Goal: Transaction & Acquisition: Purchase product/service

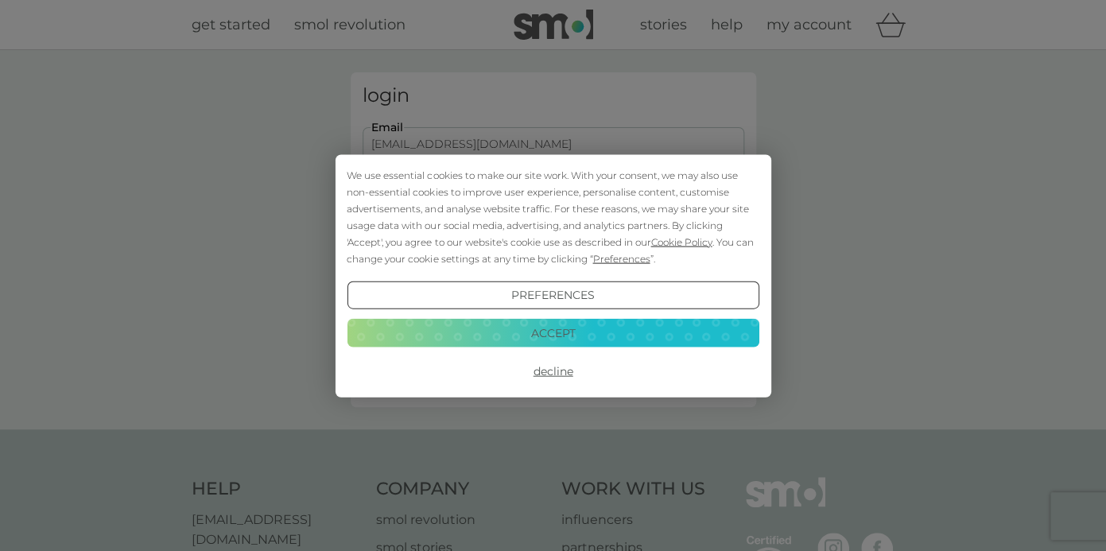
click at [546, 379] on button "Decline" at bounding box center [553, 371] width 412 height 29
click at [550, 375] on button "Decline" at bounding box center [553, 371] width 412 height 29
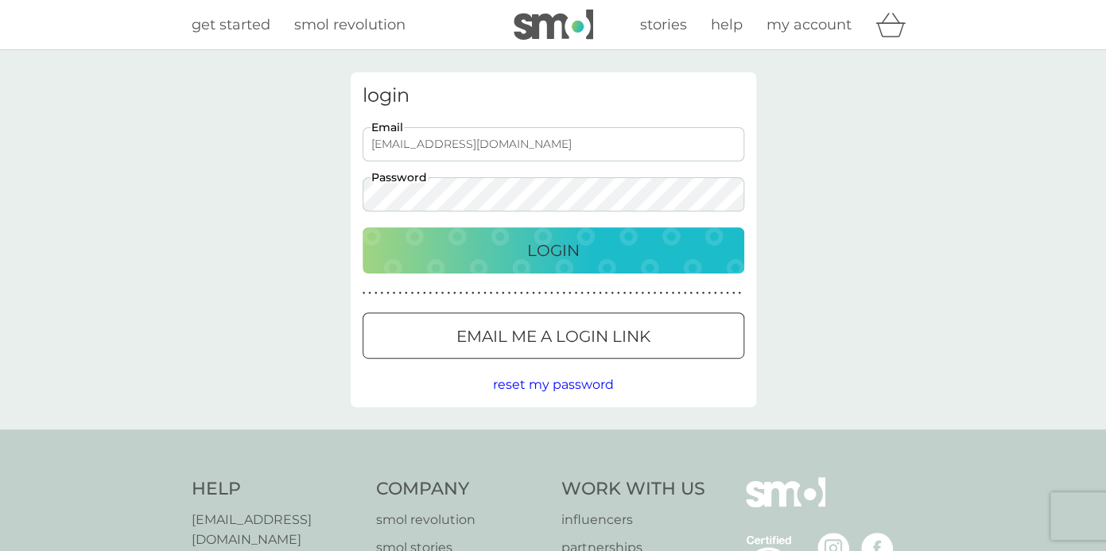
click at [579, 236] on button "Login" at bounding box center [554, 250] width 382 height 46
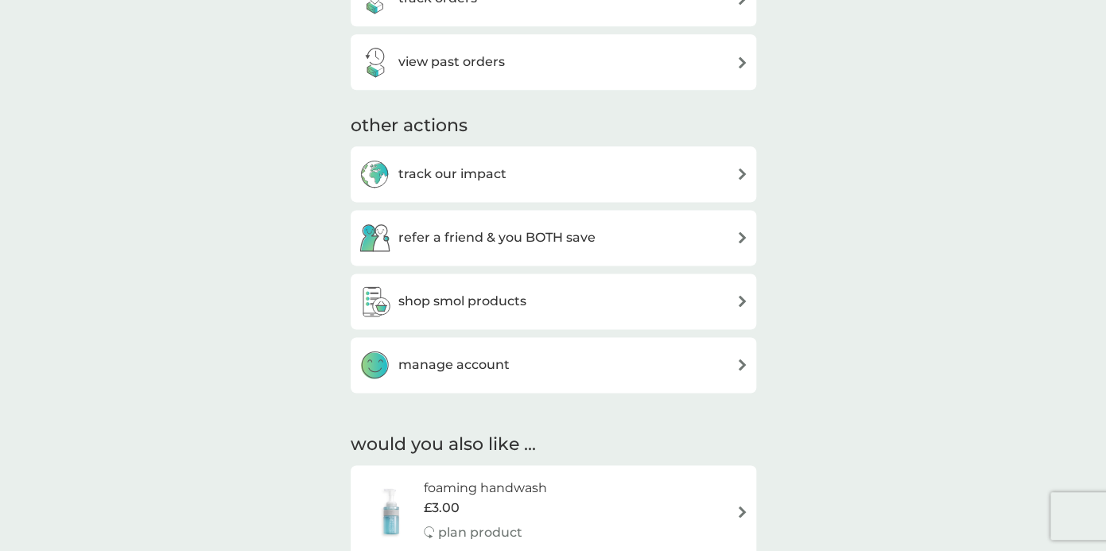
scroll to position [647, 0]
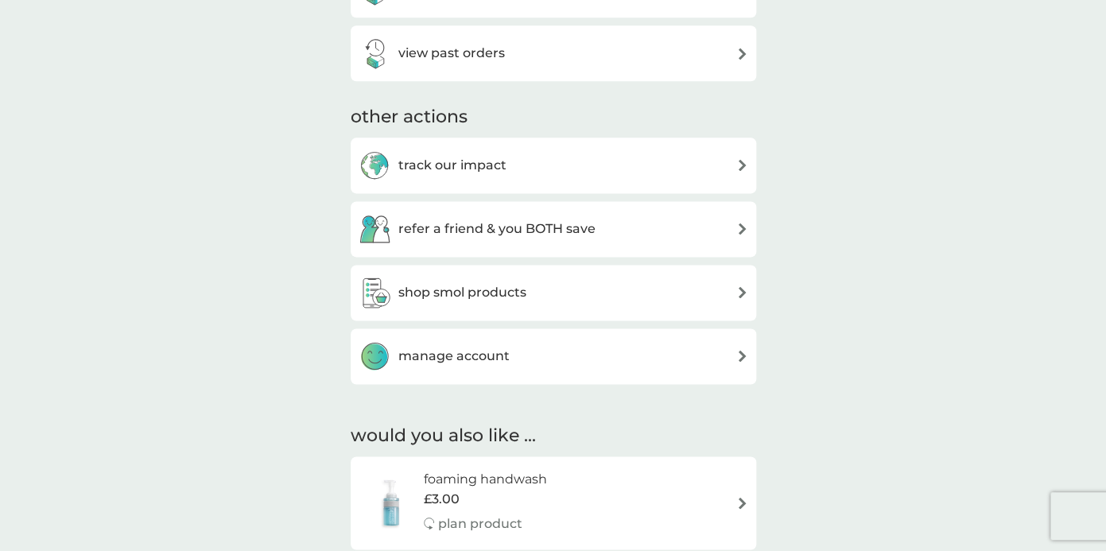
click at [429, 289] on h3 "shop smol products" at bounding box center [462, 292] width 128 height 21
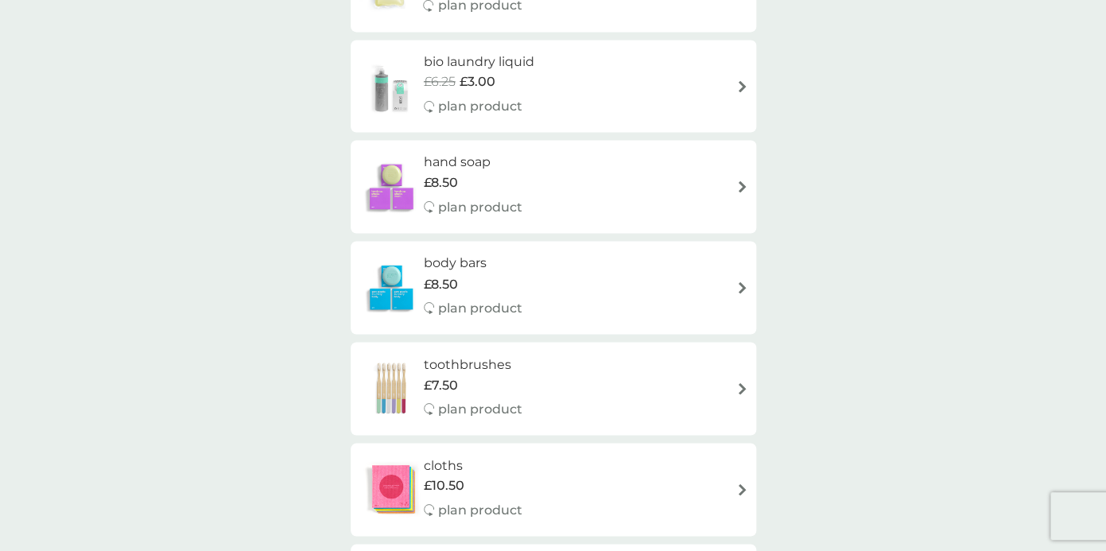
scroll to position [828, 0]
click at [732, 187] on div "hand soap £8.50 plan product" at bounding box center [554, 185] width 390 height 69
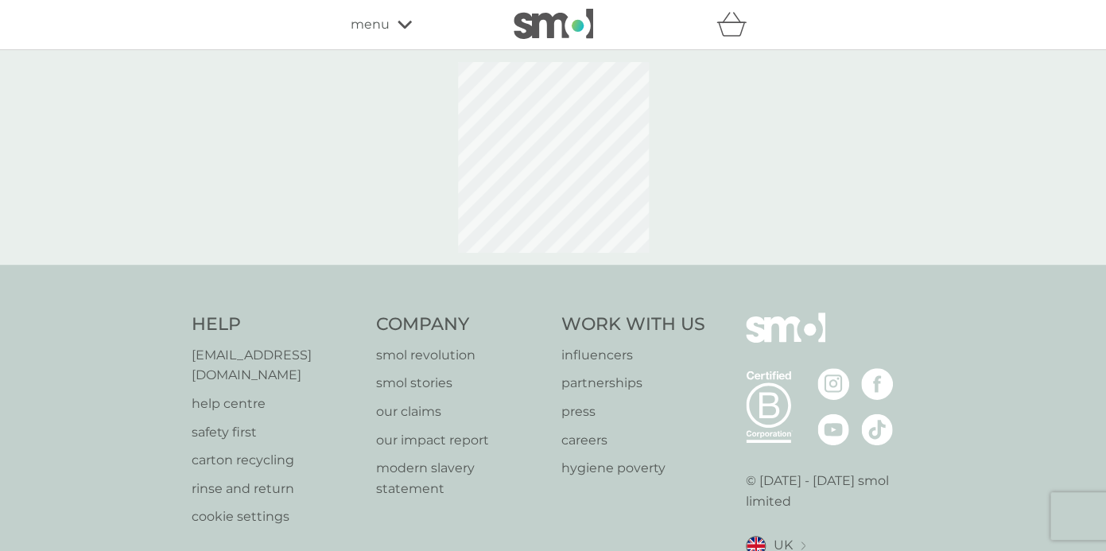
select select "91"
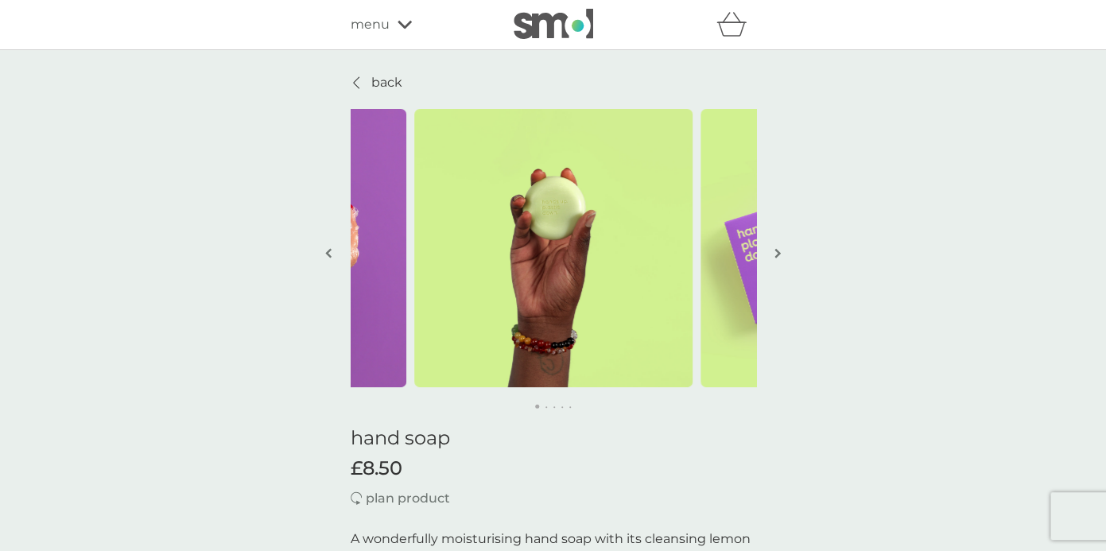
click at [383, 84] on p "back" at bounding box center [386, 82] width 31 height 21
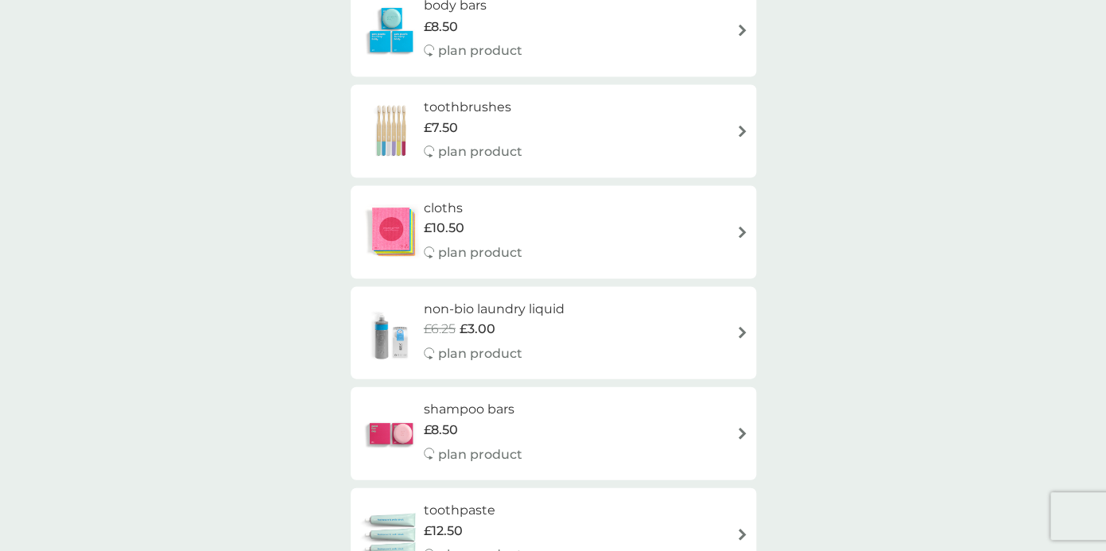
scroll to position [1020, 0]
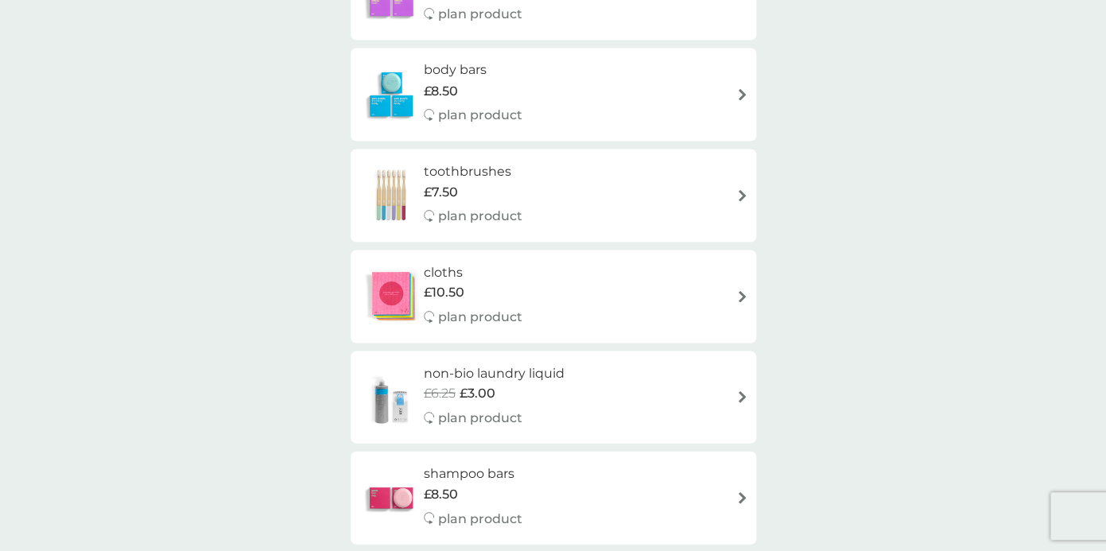
click at [573, 102] on div "body bars £8.50 plan product" at bounding box center [554, 94] width 390 height 69
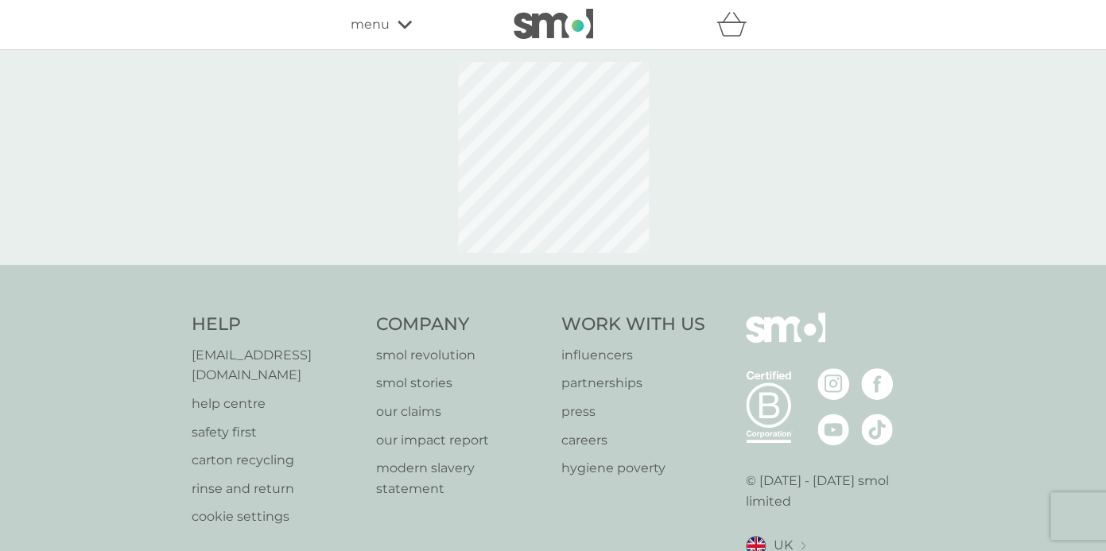
select select "91"
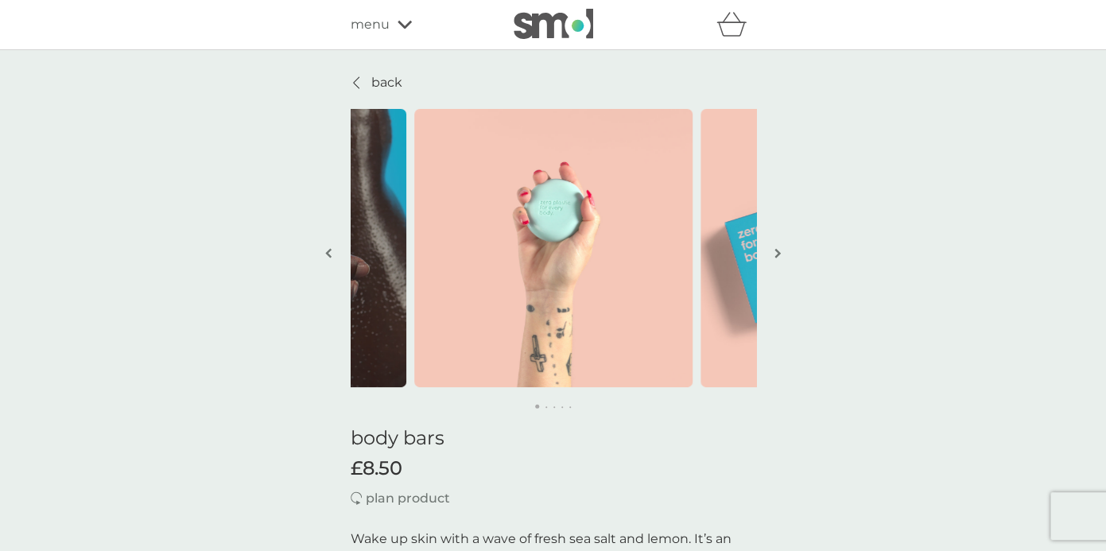
click at [379, 80] on p "back" at bounding box center [386, 82] width 31 height 21
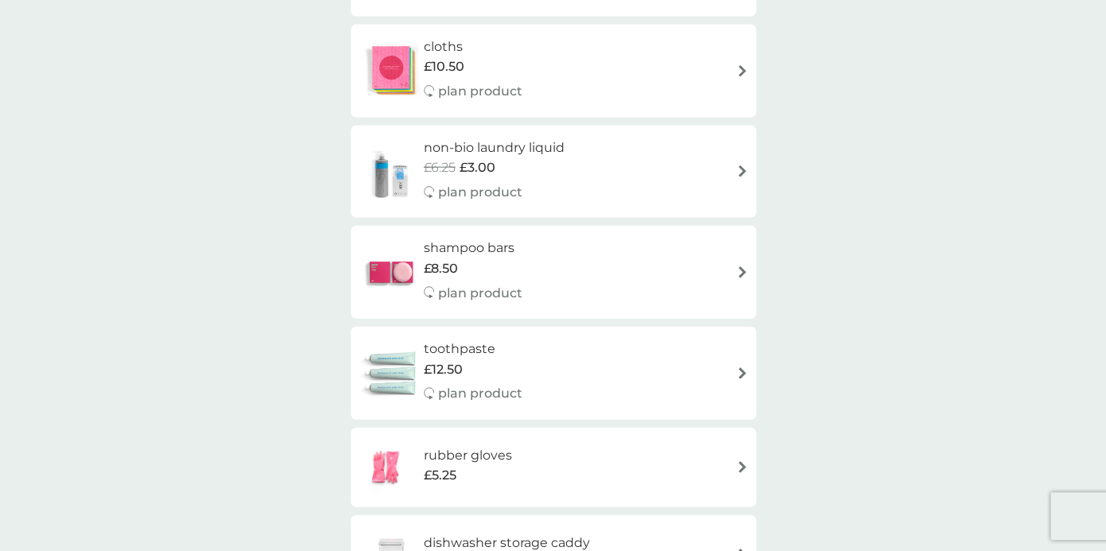
scroll to position [1297, 0]
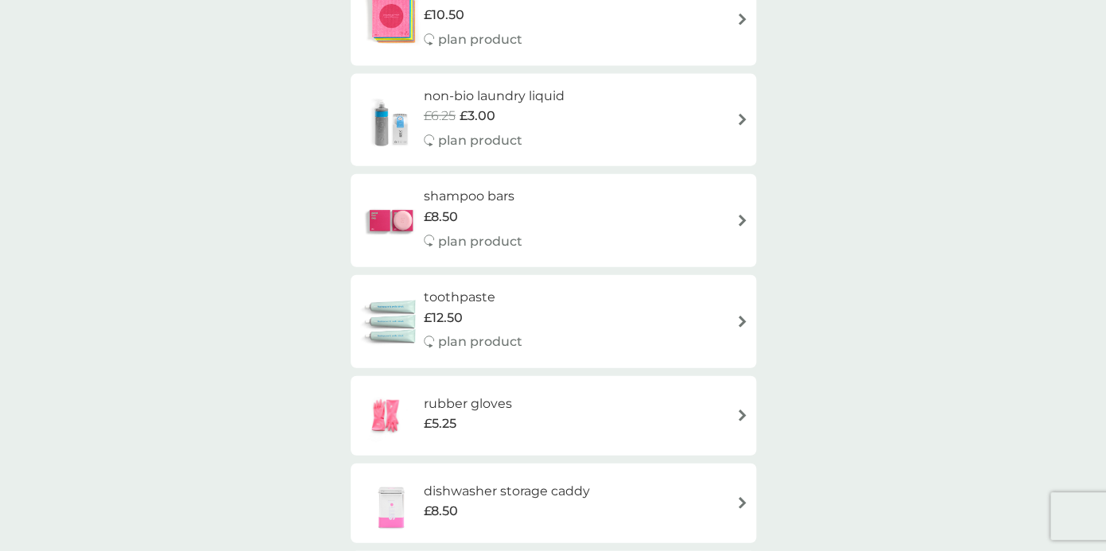
click at [460, 196] on h6 "shampoo bars" at bounding box center [473, 196] width 99 height 21
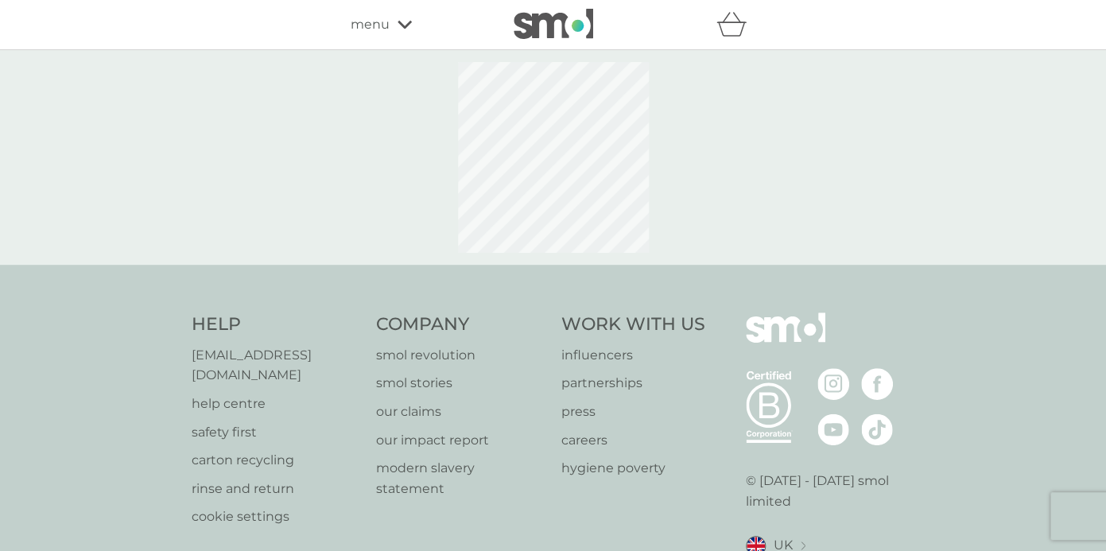
select select "63"
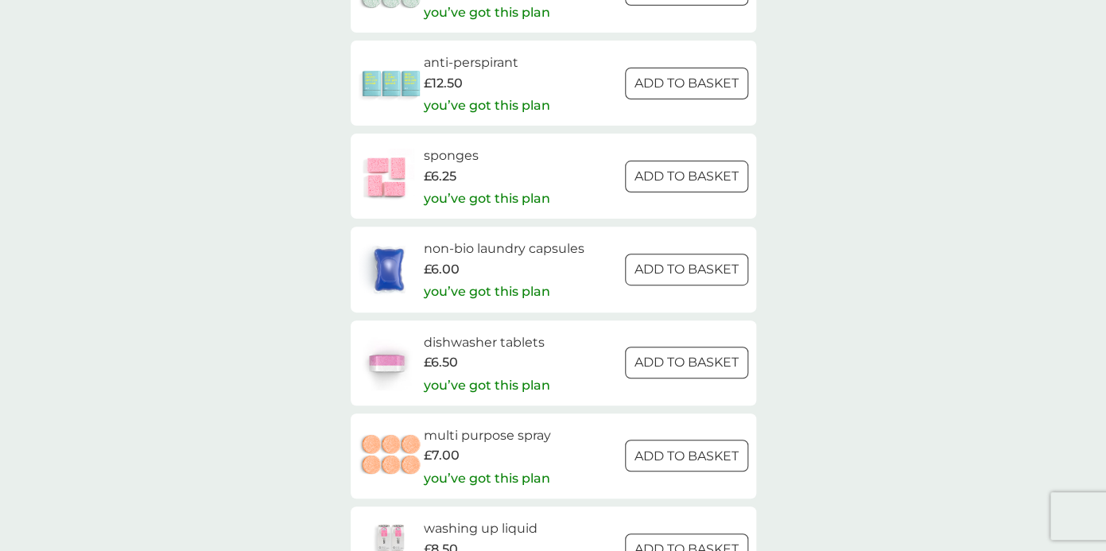
scroll to position [2267, 0]
click at [496, 251] on h6 "non-bio laundry capsules" at bounding box center [503, 247] width 161 height 21
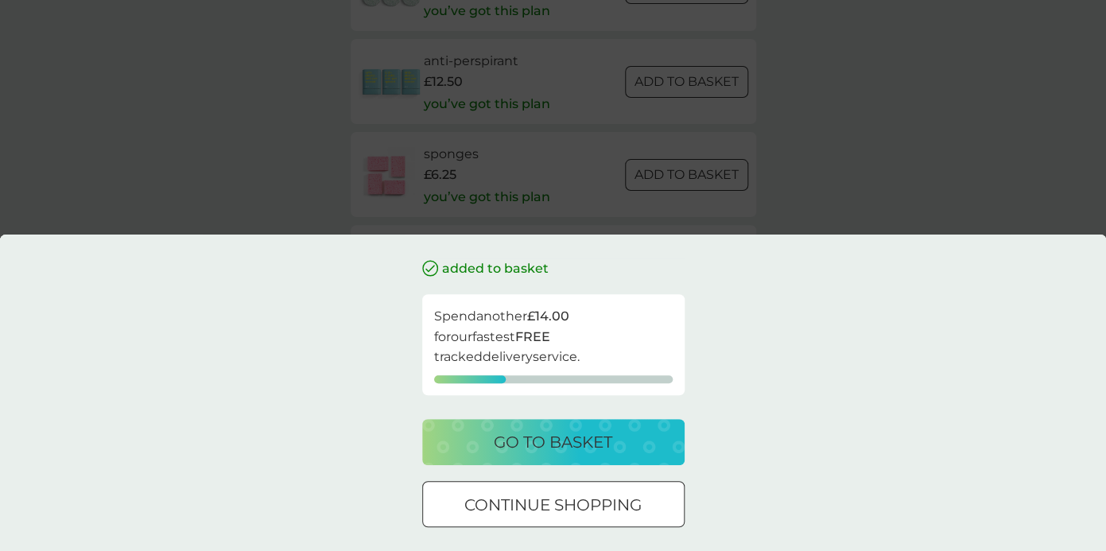
click at [538, 511] on div at bounding box center [553, 505] width 57 height 17
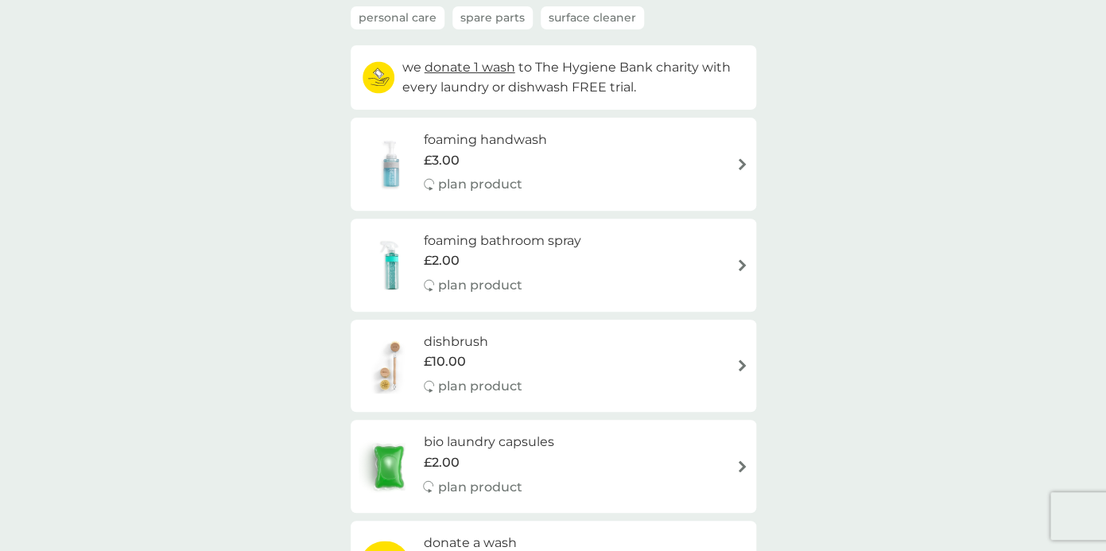
scroll to position [0, 0]
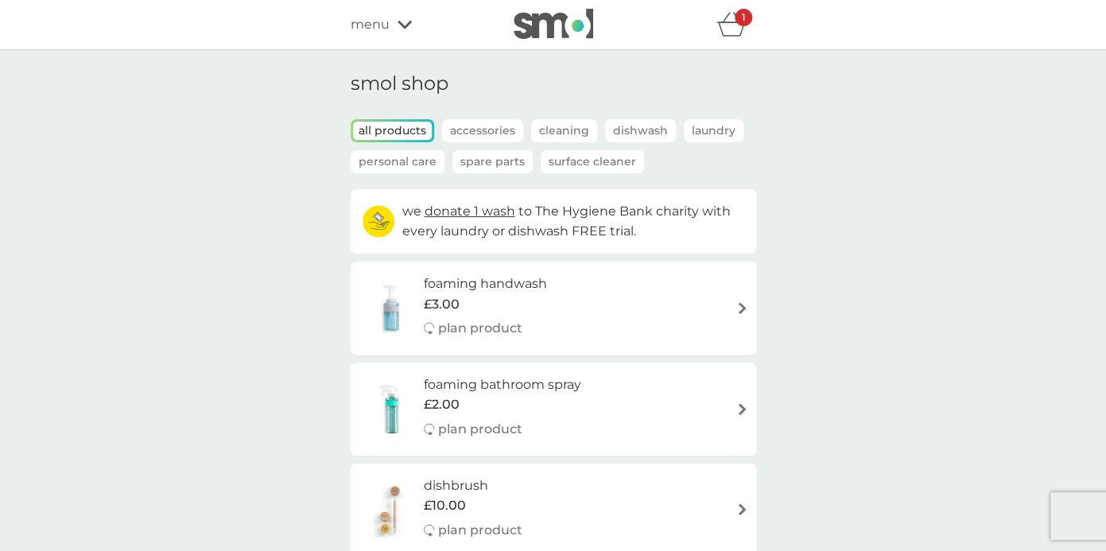
click at [406, 17] on div "menu" at bounding box center [418, 24] width 135 height 21
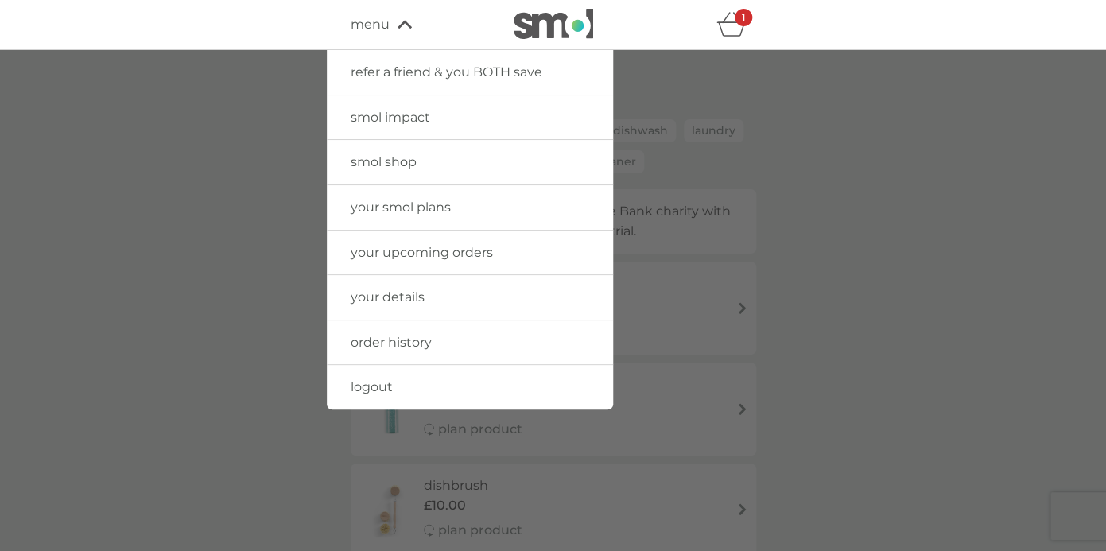
click at [419, 212] on span "your smol plans" at bounding box center [401, 207] width 100 height 15
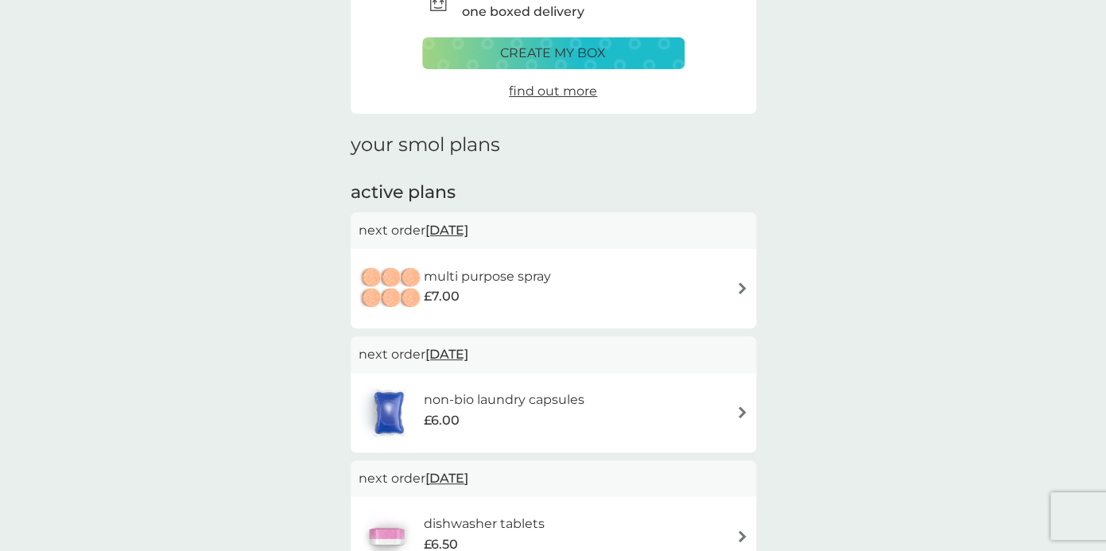
scroll to position [105, 0]
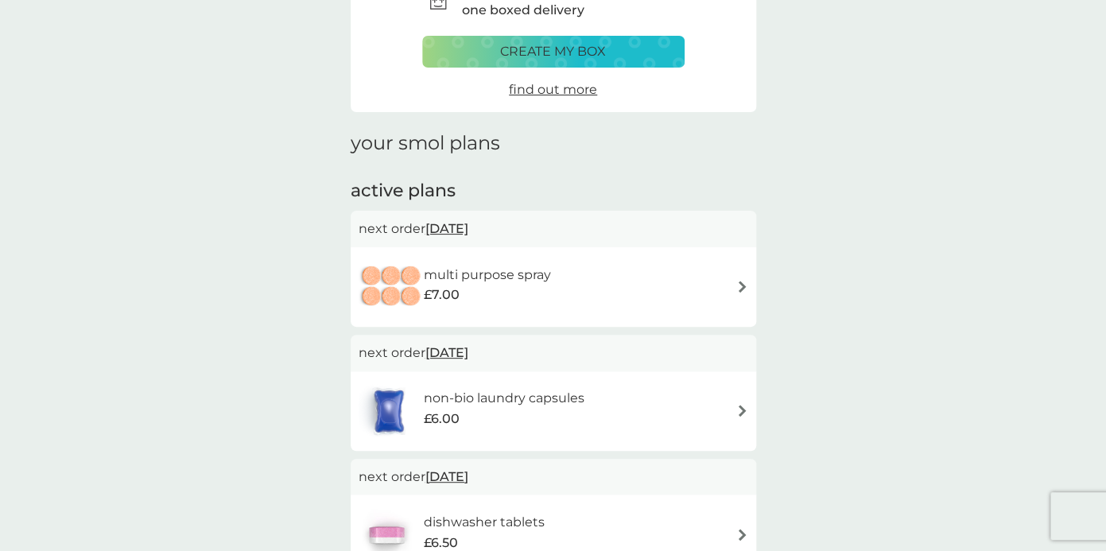
click at [489, 397] on h6 "non-bio laundry capsules" at bounding box center [503, 398] width 161 height 21
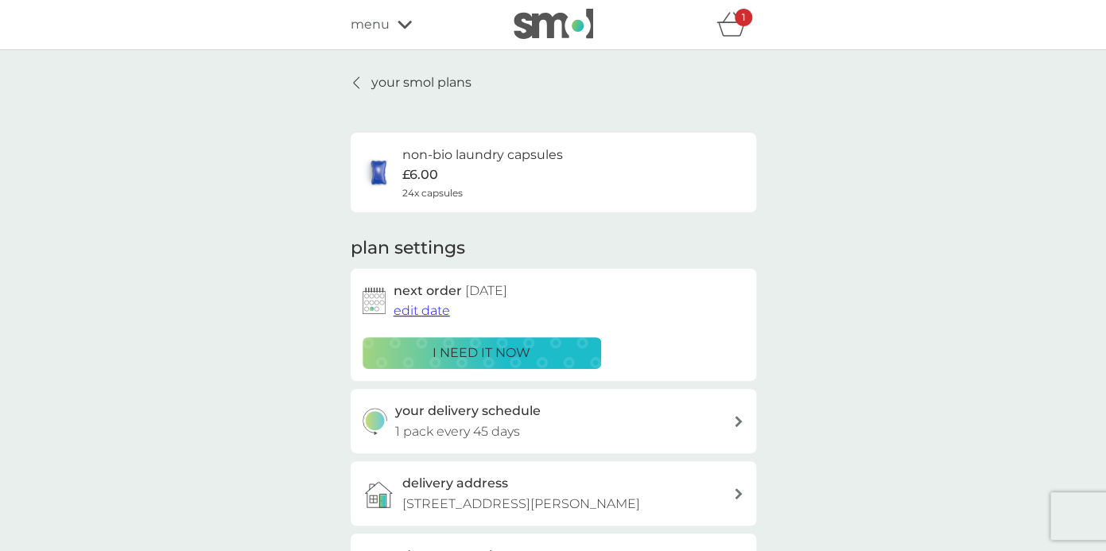
click at [401, 20] on icon at bounding box center [405, 25] width 14 height 10
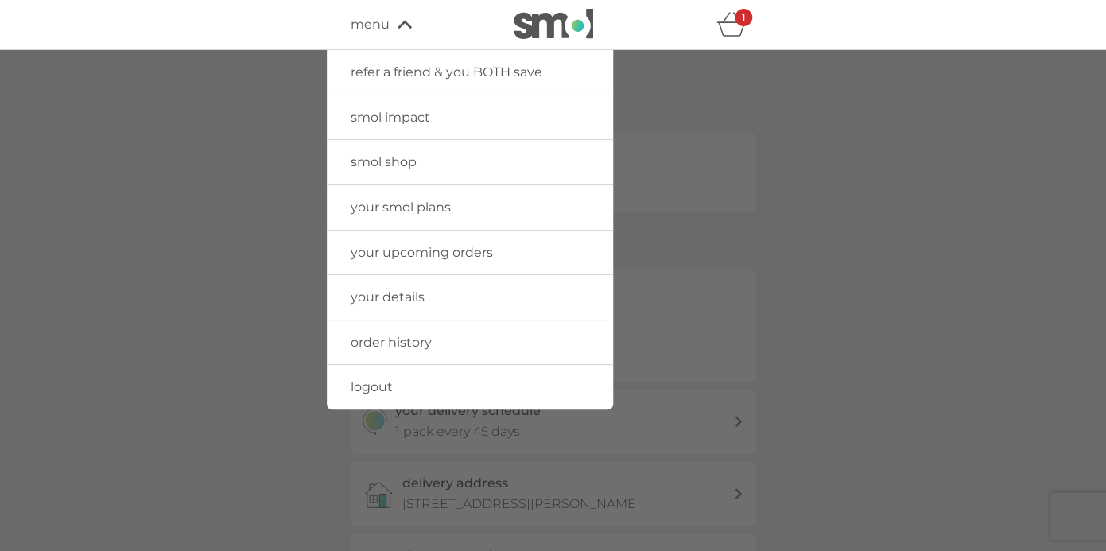
click at [373, 396] on link "logout" at bounding box center [470, 387] width 286 height 45
